Goal: Book appointment/travel/reservation

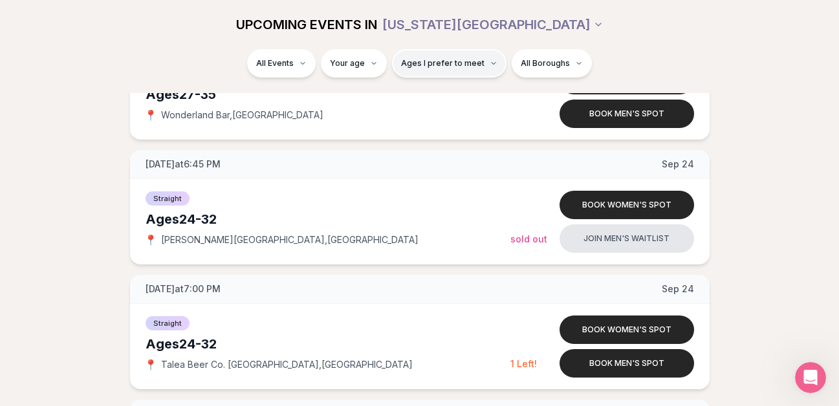
click at [454, 64] on span "Ages I prefer to meet" at bounding box center [442, 63] width 83 height 10
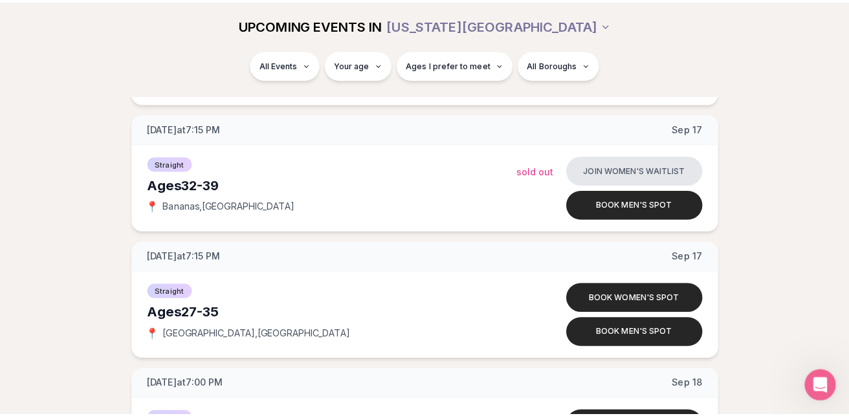
scroll to position [1184, 0]
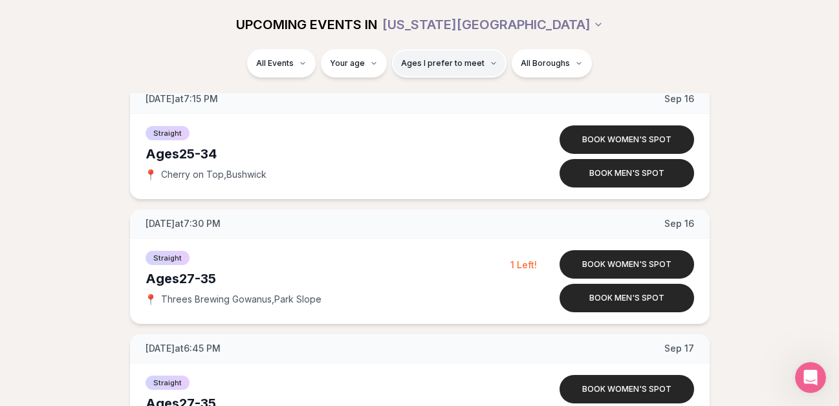
click at [448, 64] on span "Ages I prefer to meet" at bounding box center [442, 63] width 83 height 10
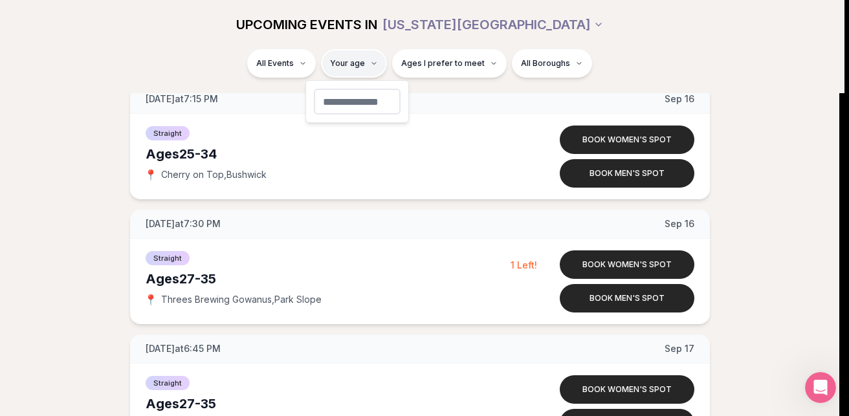
type input "**"
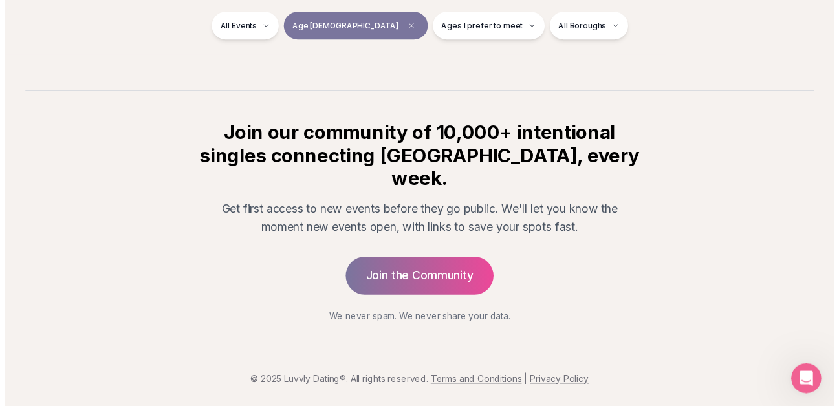
scroll to position [237, 0]
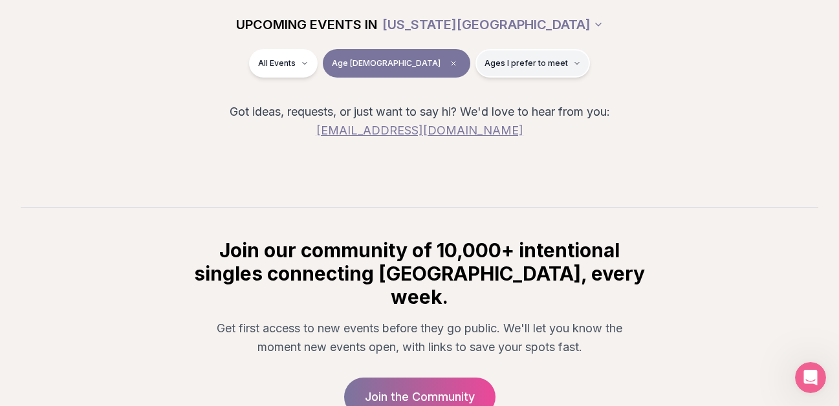
click at [527, 67] on button "Ages I prefer to meet" at bounding box center [532, 63] width 114 height 28
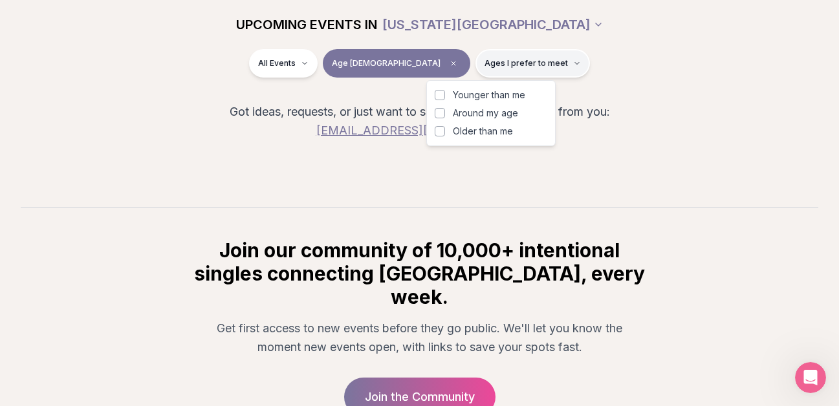
click at [527, 67] on button "Ages I prefer to meet" at bounding box center [532, 63] width 114 height 28
click at [439, 98] on button "Younger than me" at bounding box center [440, 95] width 10 height 10
click at [442, 97] on button "Younger than me" at bounding box center [440, 95] width 10 height 10
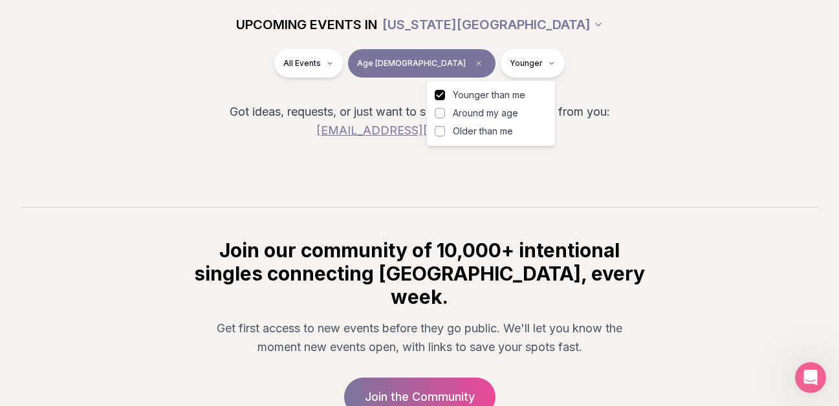
click at [442, 97] on button "Younger than me" at bounding box center [440, 95] width 10 height 10
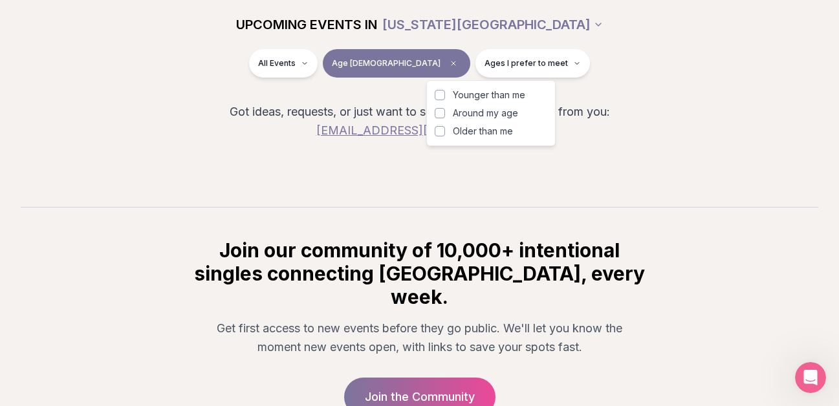
click at [442, 97] on button "Younger than me" at bounding box center [440, 95] width 10 height 10
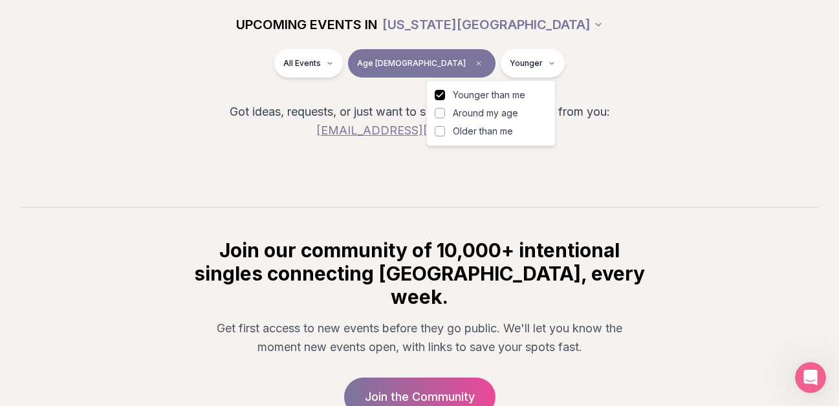
click at [443, 112] on button "Around my age" at bounding box center [440, 113] width 10 height 10
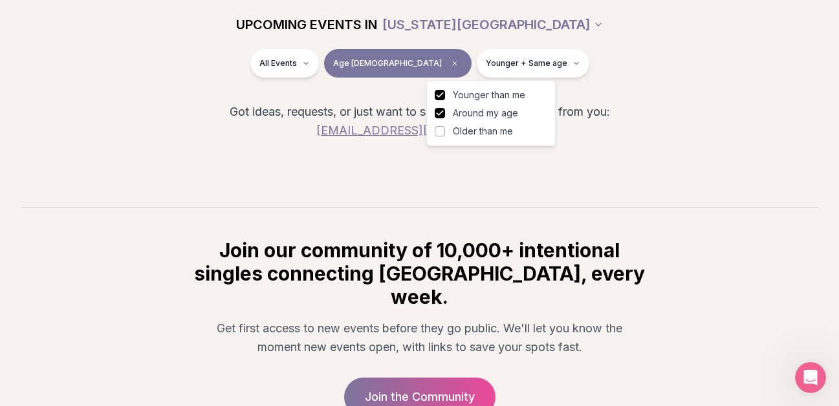
click at [438, 131] on button "Older than me" at bounding box center [440, 131] width 10 height 10
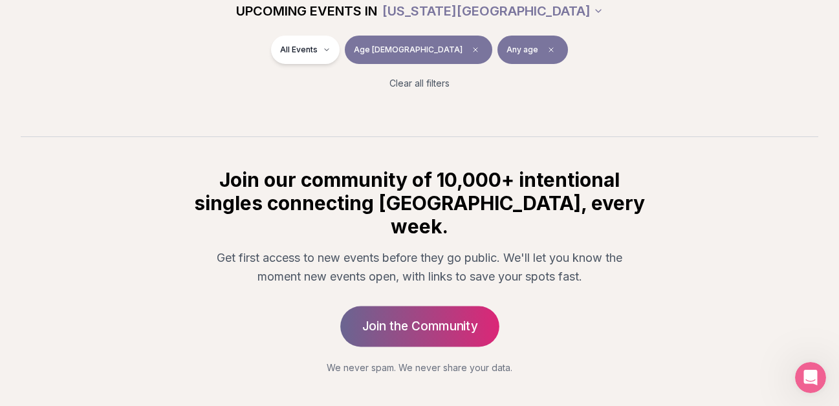
click at [415, 376] on div "Back to home luvvly LOW-PRESSURE SPEED DATING How it Works 💗 3,000 + monthly fi…" at bounding box center [419, 111] width 839 height 697
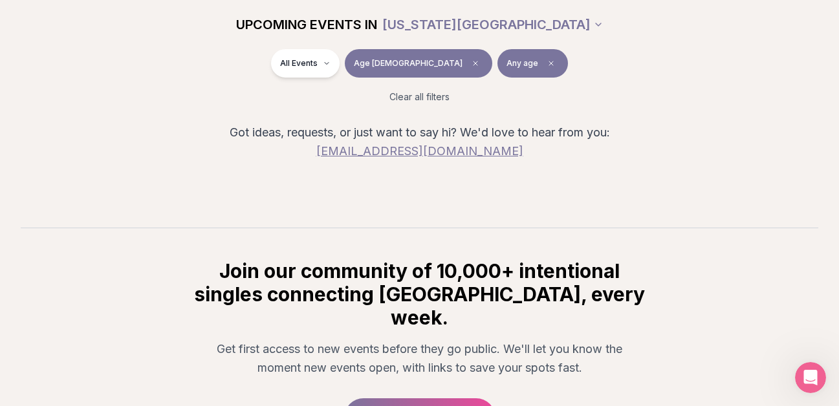
click at [669, 151] on div "So sorry! We don't have any events that match what you're looking for just yet,…" at bounding box center [420, 114] width 798 height 153
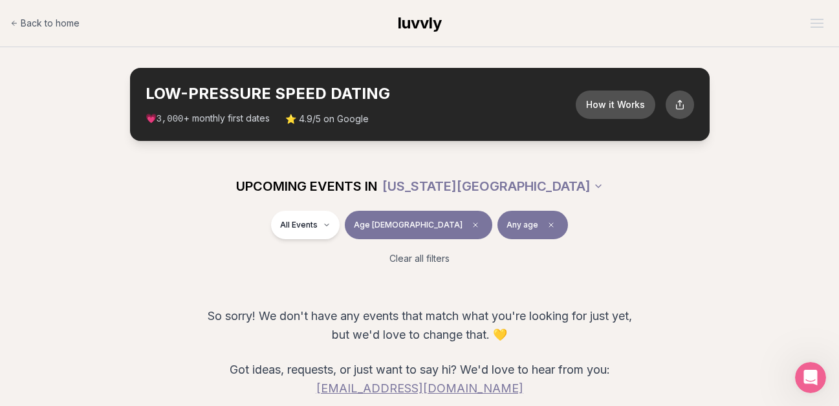
click at [836, 100] on section "LOW-PRESSURE SPEED DATING How it Works 💗 3,000 + monthly first dates ⭐ 4.9/5 on…" at bounding box center [419, 104] width 839 height 114
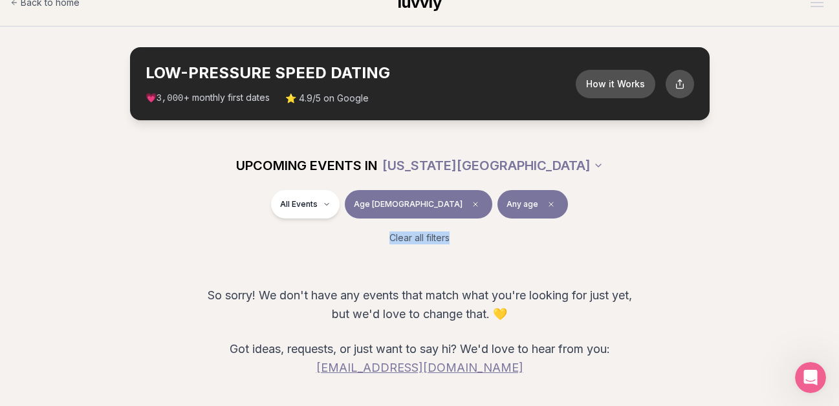
scroll to position [21, 5]
drag, startPoint x: 837, startPoint y: 245, endPoint x: 828, endPoint y: 175, distance: 70.4
click at [828, 175] on div "UPCOMING EVENTS IN [US_STATE][GEOGRAPHIC_DATA] All Events Age [DEMOGRAPHIC_DATA…" at bounding box center [419, 198] width 839 height 114
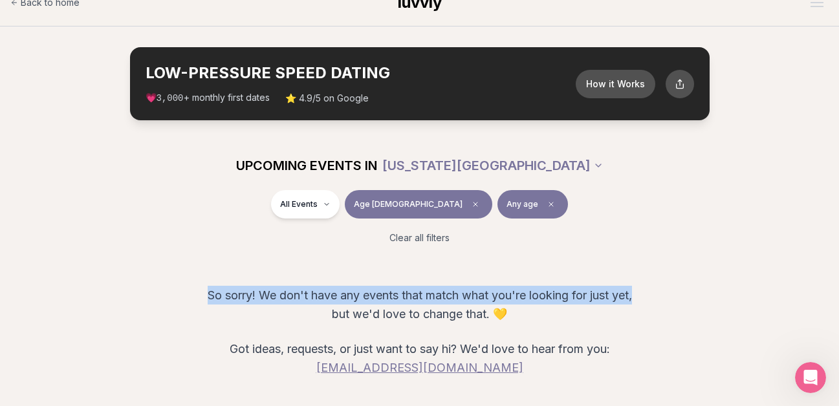
drag, startPoint x: 835, startPoint y: 284, endPoint x: 815, endPoint y: 191, distance: 94.6
click at [828, 215] on html "Back to home luvvly LOW-PRESSURE SPEED DATING How it Works 💗 3,000 + monthly fi…" at bounding box center [419, 373] width 839 height 789
click at [763, 66] on section "LOW-PRESSURE SPEED DATING How it Works 💗 3,000 + monthly first dates ⭐ 4.9/5 on…" at bounding box center [419, 84] width 839 height 114
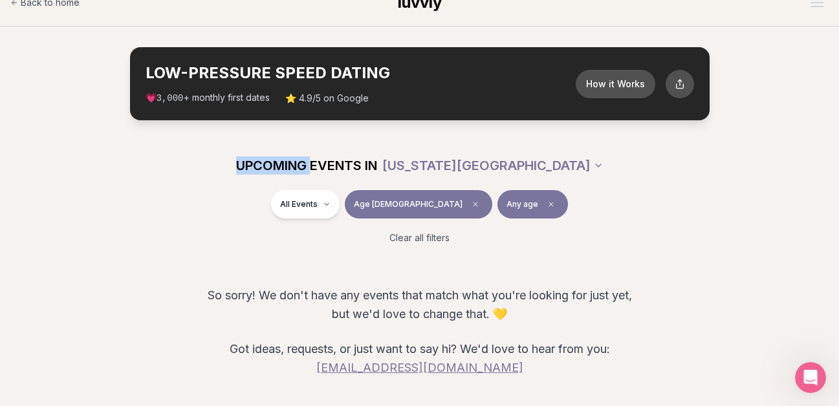
click at [763, 66] on section "LOW-PRESSURE SPEED DATING How it Works 💗 3,000 + monthly first dates ⭐ 4.9/5 on…" at bounding box center [419, 84] width 839 height 114
click at [810, 9] on button "Open menu" at bounding box center [816, 2] width 23 height 19
click at [649, 146] on div "UPCOMING EVENTS IN [US_STATE][GEOGRAPHIC_DATA]" at bounding box center [419, 165] width 745 height 49
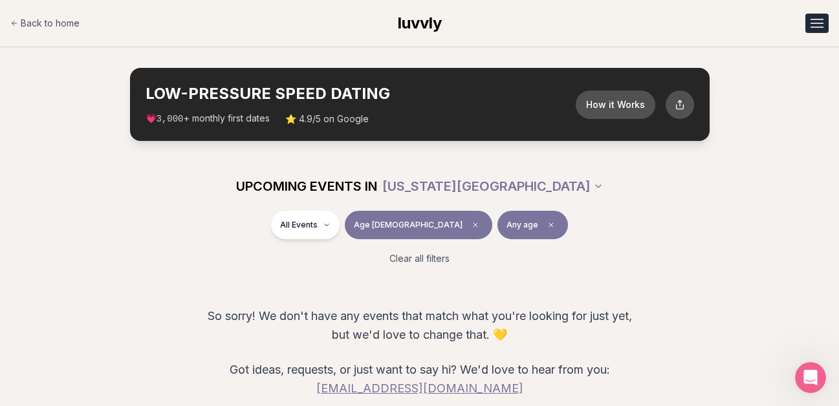
click at [811, 23] on div "Open menu" at bounding box center [816, 23] width 13 height 1
click at [52, 20] on span "Back to home" at bounding box center [50, 23] width 59 height 13
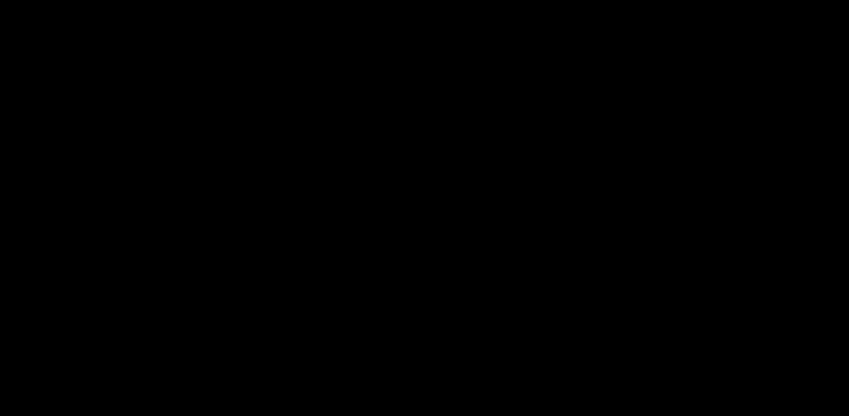
click at [52, 0] on html at bounding box center [424, 0] width 849 height 0
